Goal: Information Seeking & Learning: Find specific fact

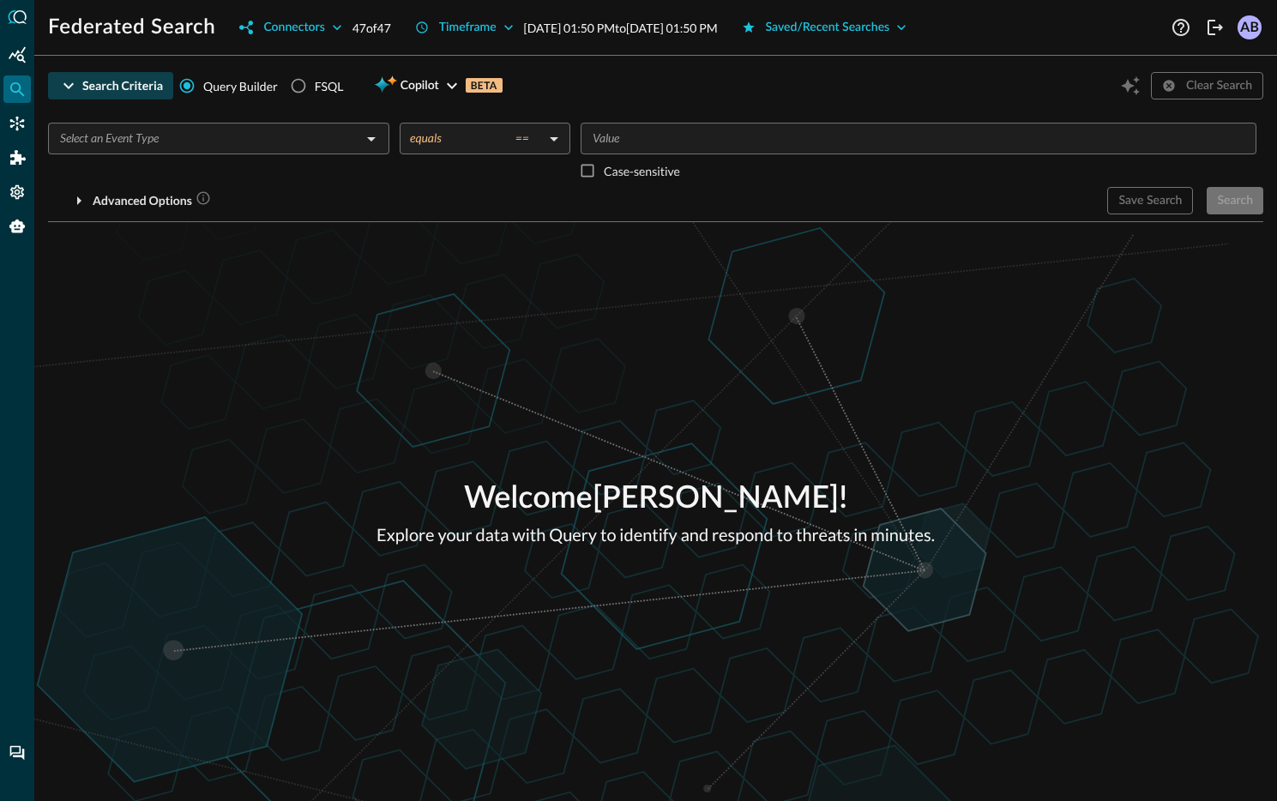
click at [119, 85] on div "Search Criteria" at bounding box center [122, 85] width 81 height 21
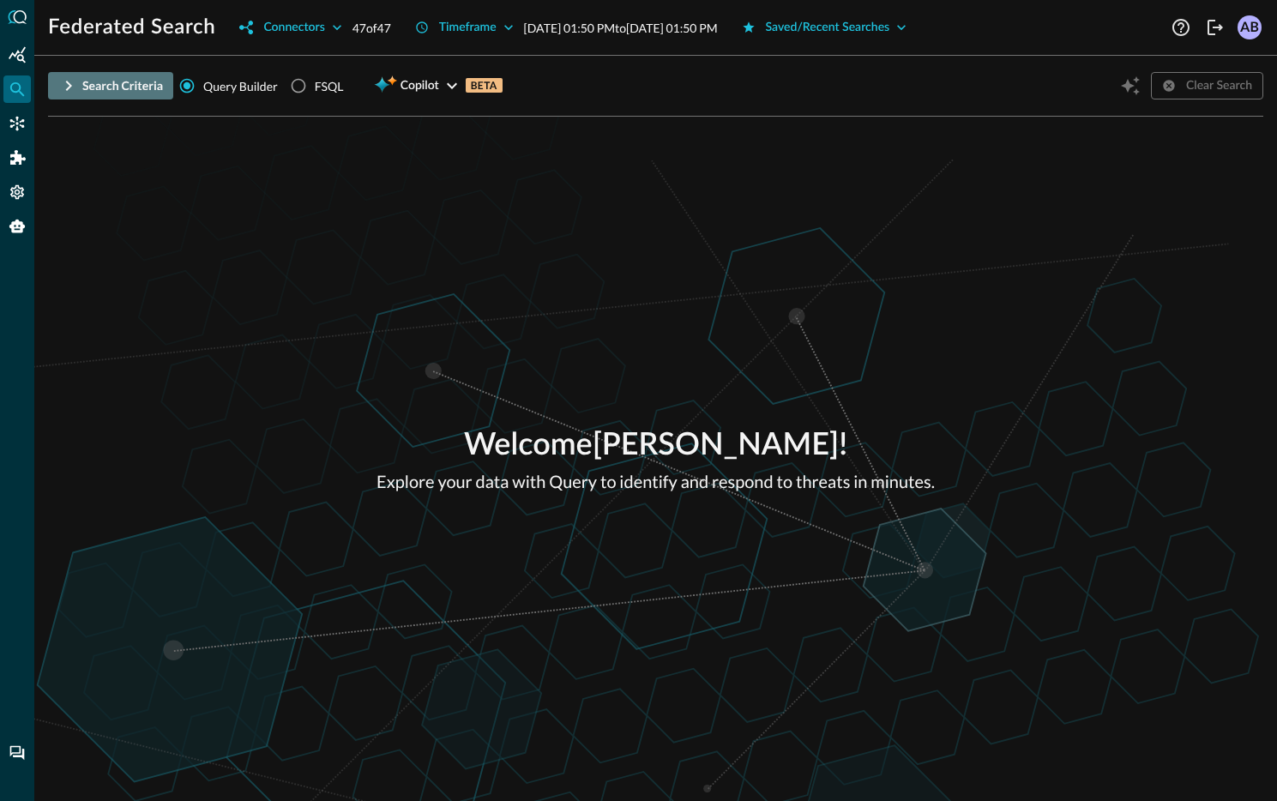
click at [122, 84] on div "Search Criteria" at bounding box center [122, 85] width 81 height 21
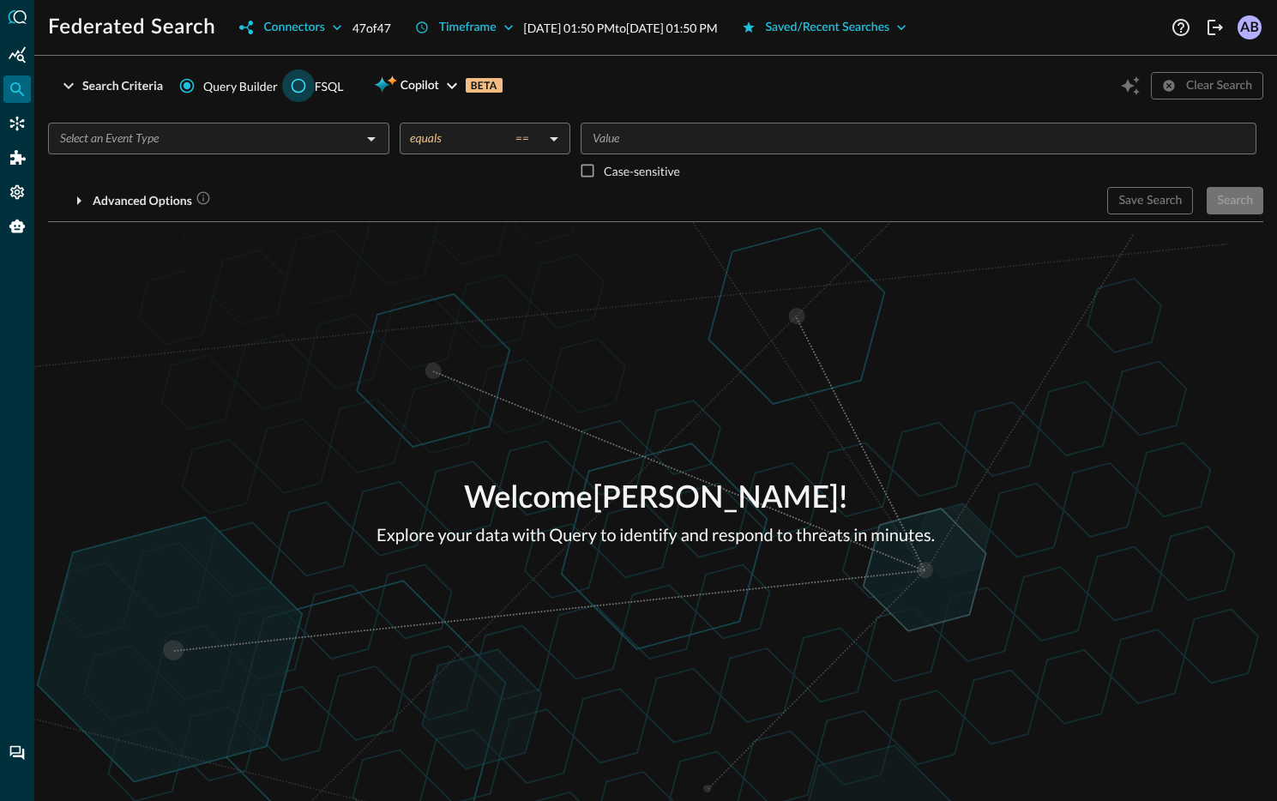
click at [302, 83] on input "FSQL" at bounding box center [298, 85] width 33 height 33
radio input "true"
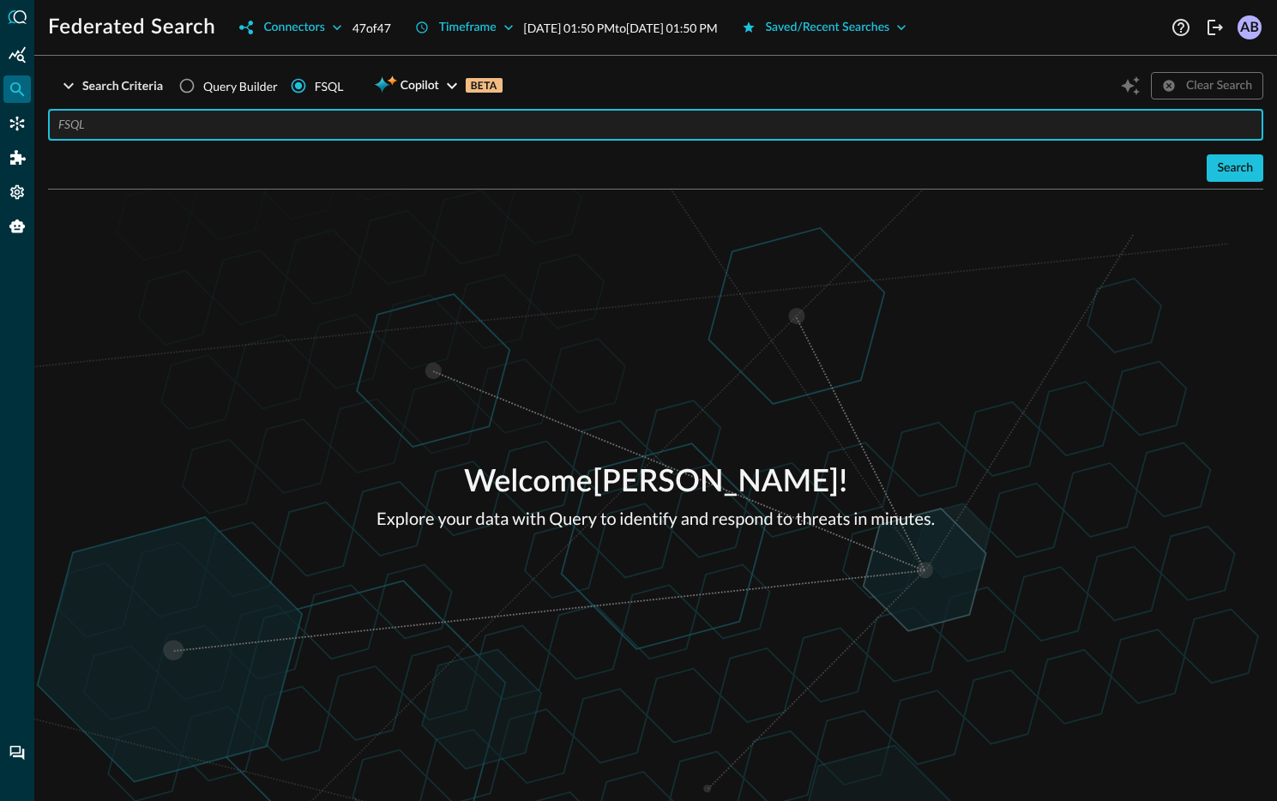
click at [231, 123] on input "text" at bounding box center [660, 125] width 1205 height 32
type input "QUERY user_inventory.** AFTER 48 hours"
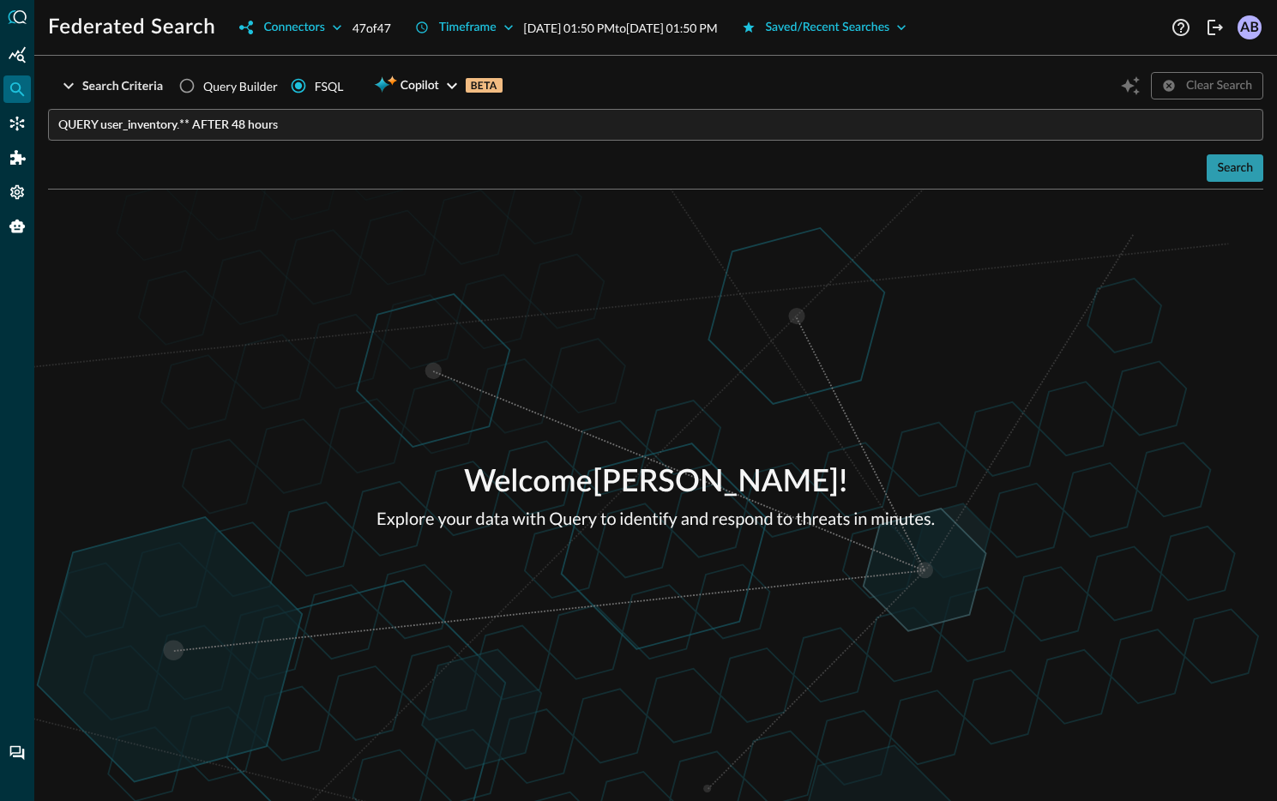
click at [1223, 160] on div "Search" at bounding box center [1235, 168] width 36 height 21
